Goal: Task Accomplishment & Management: Manage account settings

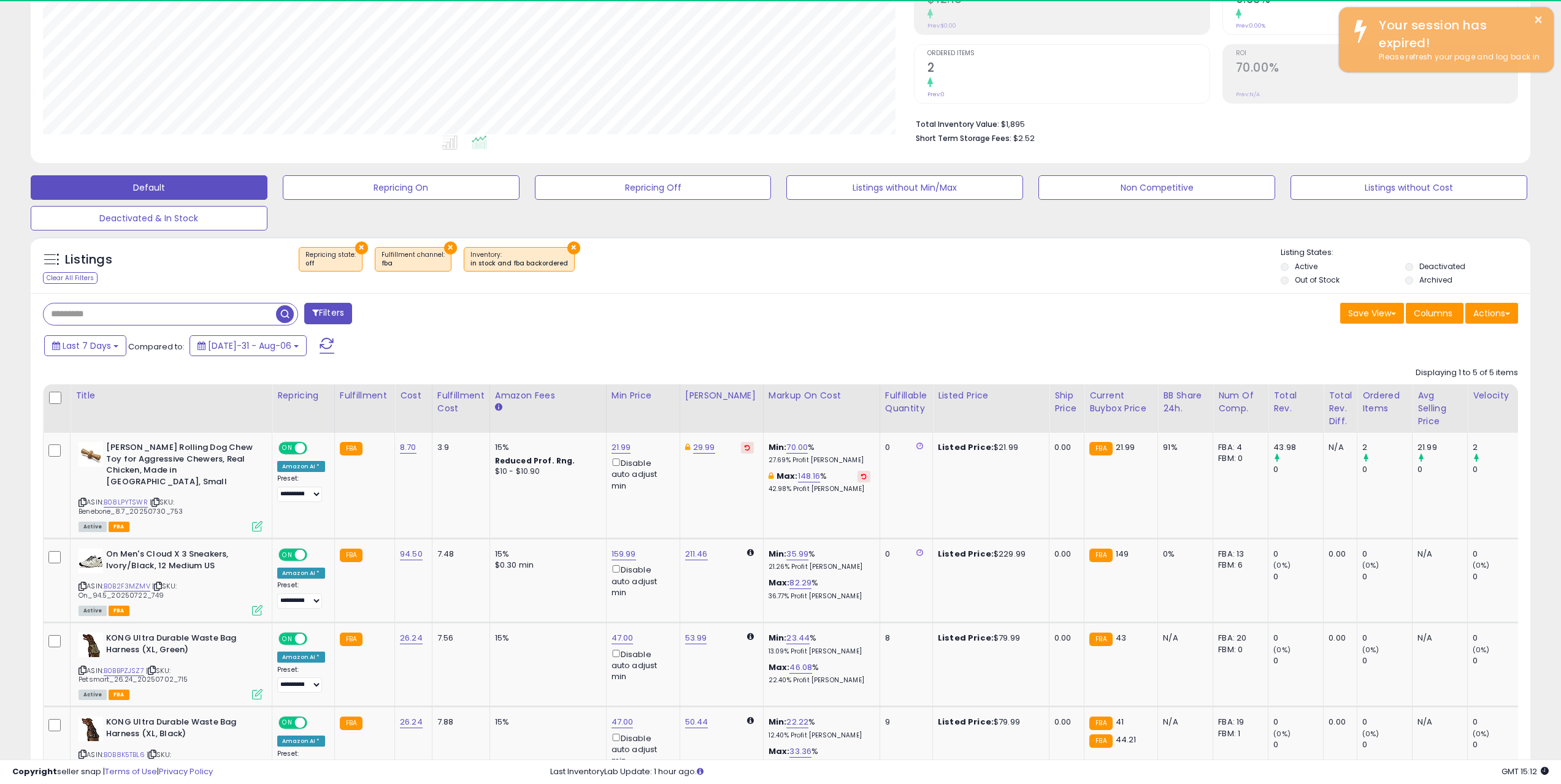
scroll to position [252, 872]
